Goal: Task Accomplishment & Management: Manage account settings

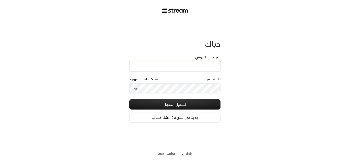
type input "[EMAIL_ADDRESS][DOMAIN_NAME]"
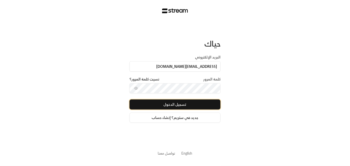
click at [179, 106] on button "تسجيل الدخول" at bounding box center [175, 104] width 91 height 10
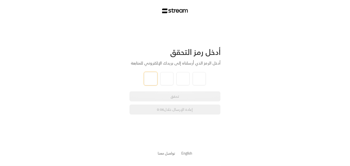
click at [152, 78] on input "tel" at bounding box center [150, 78] width 13 height 13
paste input "2"
type input "2"
type input "1"
type input "2"
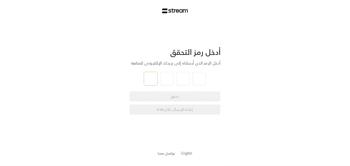
type input "2"
click at [179, 99] on div "تحقق إعادة الإرسال خلال 0:03" at bounding box center [175, 102] width 91 height 23
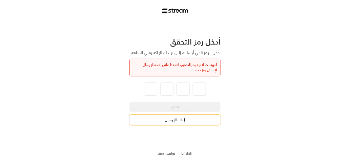
click at [178, 121] on button "إعادة الإرسال" at bounding box center [175, 120] width 91 height 10
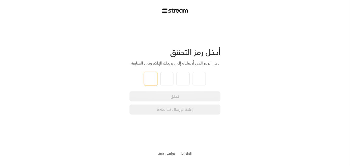
click at [149, 80] on input "tel" at bounding box center [150, 78] width 13 height 13
paste input "2"
type input "2"
type input "8"
type input "5"
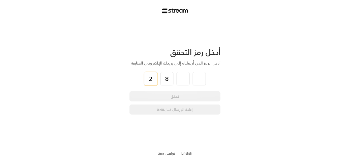
type input "8"
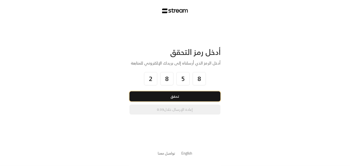
click at [182, 98] on button "تحقق" at bounding box center [175, 96] width 91 height 10
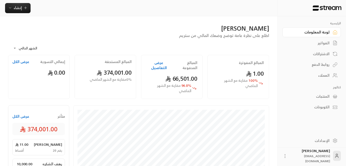
click at [324, 77] on div "العملاء" at bounding box center [309, 75] width 41 height 5
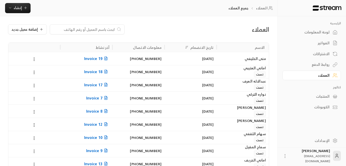
click at [100, 29] on input at bounding box center [84, 30] width 62 height 6
paste input "[PERSON_NAME]"
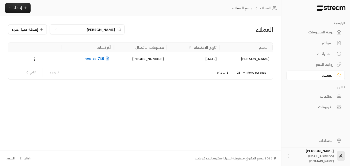
type input "[PERSON_NAME]"
click at [96, 58] on span "Invoice 740" at bounding box center [96, 58] width 27 height 6
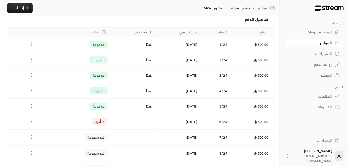
scroll to position [127, 0]
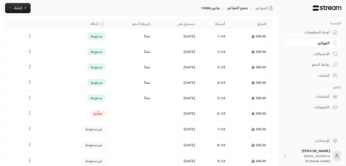
click at [28, 113] on icon "Payments" at bounding box center [29, 113] width 5 height 5
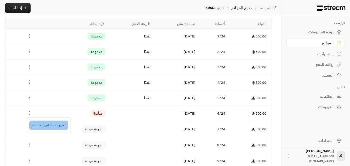
click at [55, 128] on li "تغيير الحالة الى مدفوعة" at bounding box center [48, 125] width 39 height 9
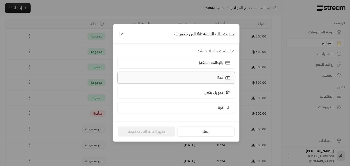
click at [218, 78] on p "نقدًا" at bounding box center [220, 77] width 7 height 5
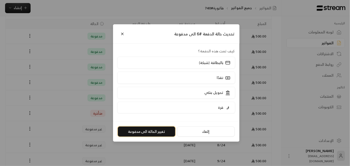
click at [154, 133] on button "تغيير الحالة الى مدفوعة" at bounding box center [146, 132] width 57 height 10
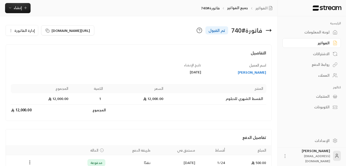
scroll to position [0, 0]
click at [329, 76] on div "العملاء" at bounding box center [309, 75] width 41 height 5
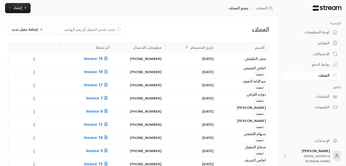
click at [81, 28] on input at bounding box center [84, 30] width 62 height 6
click at [99, 28] on input at bounding box center [84, 30] width 62 height 6
paste input "اشواق [PERSON_NAME] [PERSON_NAME]"
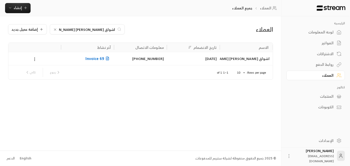
type input "اشواق [PERSON_NAME] [PERSON_NAME]"
click at [95, 59] on span "Invoice 69" at bounding box center [98, 58] width 25 height 6
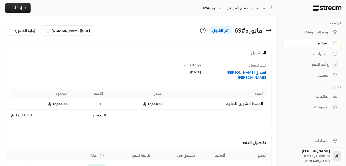
click at [9, 30] on icon "button" at bounding box center [11, 31] width 4 height 4
click at [39, 47] on link "إلغاء" at bounding box center [24, 45] width 31 height 9
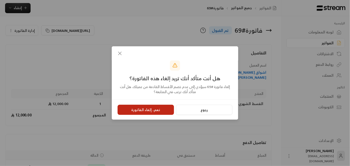
click at [149, 109] on button "نعم، إلغاء الفاتورة" at bounding box center [146, 110] width 56 height 10
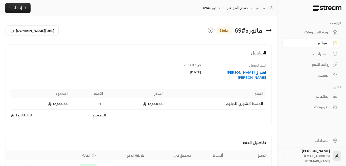
click at [325, 75] on div "العملاء" at bounding box center [309, 75] width 41 height 5
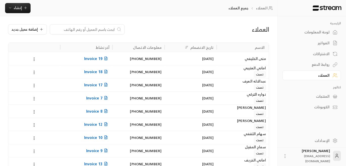
click at [96, 32] on input at bounding box center [84, 30] width 62 height 6
paste input "[PERSON_NAME] [PERSON_NAME]"
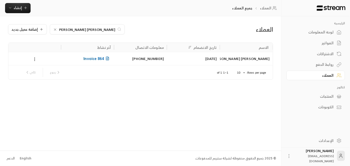
type input "[PERSON_NAME] [PERSON_NAME]"
click at [88, 60] on span "Invoice 864" at bounding box center [96, 58] width 27 height 6
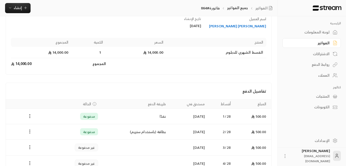
scroll to position [72, 0]
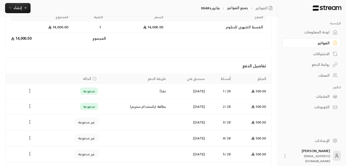
click at [30, 104] on circle "Payments" at bounding box center [30, 104] width 1 height 1
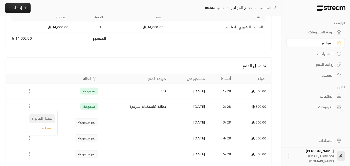
click at [48, 117] on li "تحميل الفاتورة" at bounding box center [42, 118] width 26 height 9
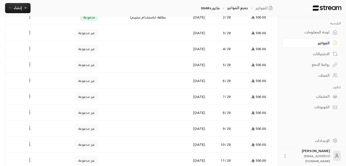
scroll to position [173, 0]
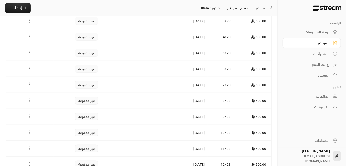
click at [313, 31] on div "لوحة المعلومات" at bounding box center [309, 32] width 41 height 5
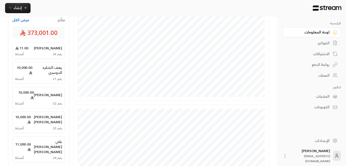
scroll to position [38, 0]
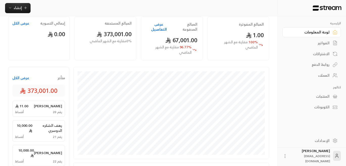
click at [160, 23] on button "عرض التفاصيل" at bounding box center [158, 27] width 25 height 10
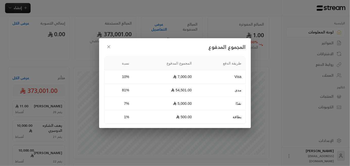
click at [108, 47] on icon "button" at bounding box center [108, 46] width 5 height 5
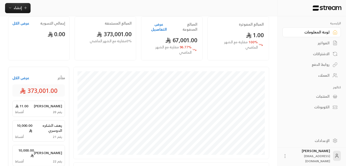
click at [14, 24] on button "عرض الكل" at bounding box center [20, 23] width 17 height 5
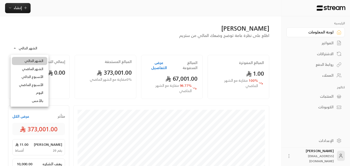
click at [13, 46] on body "**********" at bounding box center [175, 83] width 350 height 166
click at [13, 48] on div at bounding box center [175, 83] width 350 height 166
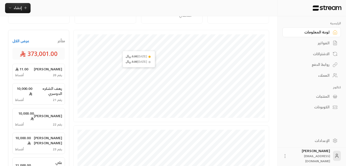
scroll to position [76, 0]
click at [326, 43] on div "الفواتير" at bounding box center [309, 42] width 41 height 5
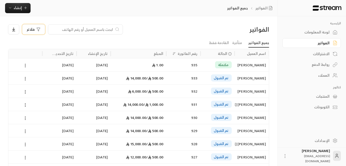
click at [34, 30] on span "فلاتر" at bounding box center [31, 30] width 8 height 4
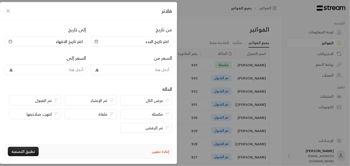
click at [9, 10] on icon "button" at bounding box center [8, 11] width 6 height 6
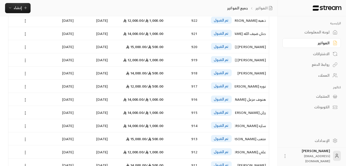
scroll to position [259, 0]
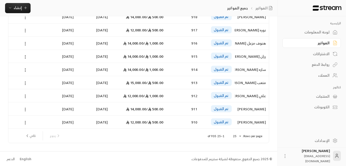
click at [324, 109] on div "الكوبونات" at bounding box center [309, 106] width 41 height 5
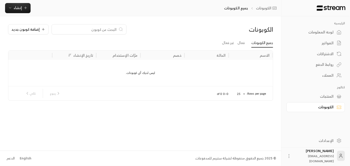
click at [324, 62] on div "روابط الدفع" at bounding box center [313, 64] width 41 height 5
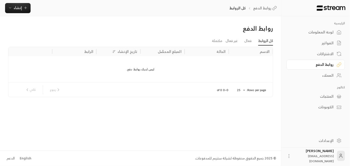
click at [318, 54] on div "الاشتراكات" at bounding box center [313, 53] width 41 height 5
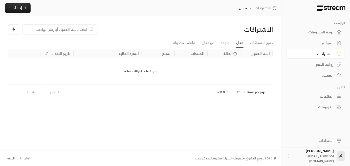
click at [323, 95] on div "المنتجات" at bounding box center [313, 96] width 41 height 5
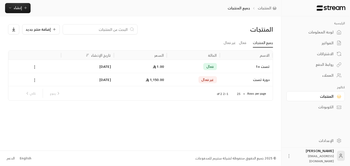
click at [318, 34] on div "لوحة المعلومات" at bounding box center [313, 32] width 41 height 5
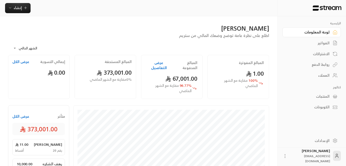
click at [168, 62] on button "عرض التفاصيل" at bounding box center [158, 65] width 25 height 10
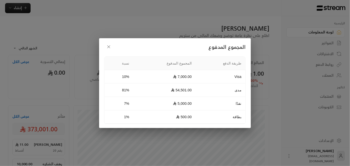
click at [185, 79] on td "7,000.00" at bounding box center [164, 76] width 62 height 13
click at [233, 77] on td "Visa" at bounding box center [221, 76] width 50 height 13
click at [194, 59] on th "المجموع المدفوع" at bounding box center [164, 63] width 62 height 13
drag, startPoint x: 187, startPoint y: 61, endPoint x: 182, endPoint y: 61, distance: 5.6
click at [186, 60] on th "المجموع المدفوع" at bounding box center [164, 63] width 62 height 13
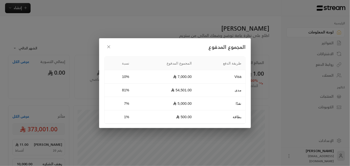
click at [188, 90] on td "54,501.00" at bounding box center [164, 89] width 62 height 13
click at [188, 104] on td "5,000.00" at bounding box center [164, 103] width 62 height 13
click at [192, 118] on td "500.00" at bounding box center [164, 116] width 62 height 13
click at [133, 112] on td "1%" at bounding box center [118, 116] width 29 height 13
drag, startPoint x: 127, startPoint y: 99, endPoint x: 131, endPoint y: 85, distance: 13.9
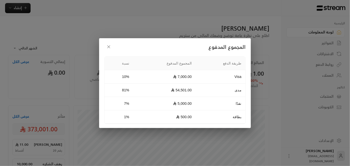
click at [128, 97] on td "7%" at bounding box center [118, 103] width 29 height 13
click at [107, 43] on button "button" at bounding box center [108, 46] width 9 height 9
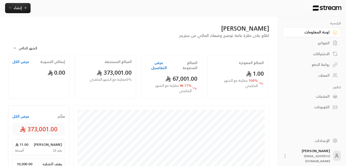
click at [184, 76] on span "67,001.00" at bounding box center [181, 78] width 32 height 10
click at [190, 73] on span "67,001.00" at bounding box center [181, 78] width 32 height 10
click at [194, 68] on div "المبالغ المدفوعة عرض التفاصيل 67,001.00 96.77 % مقارنة مع الشهر الماضي" at bounding box center [172, 77] width 62 height 44
click at [165, 76] on icon at bounding box center [168, 79] width 6 height 6
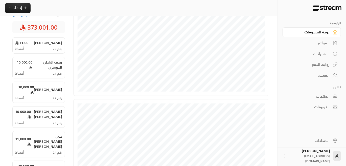
scroll to position [57, 0]
